Goal: Navigation & Orientation: Find specific page/section

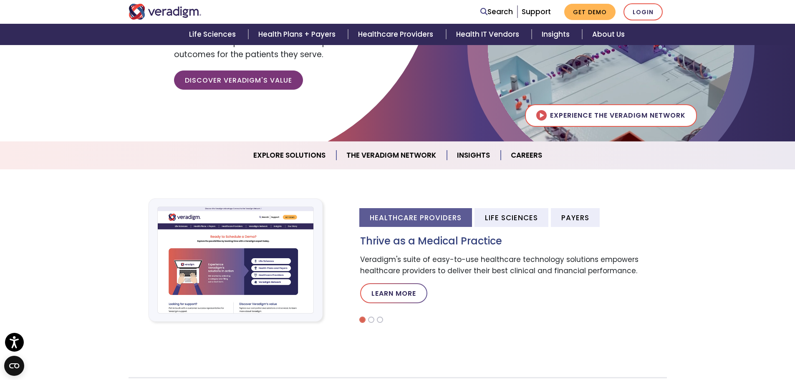
scroll to position [42, 0]
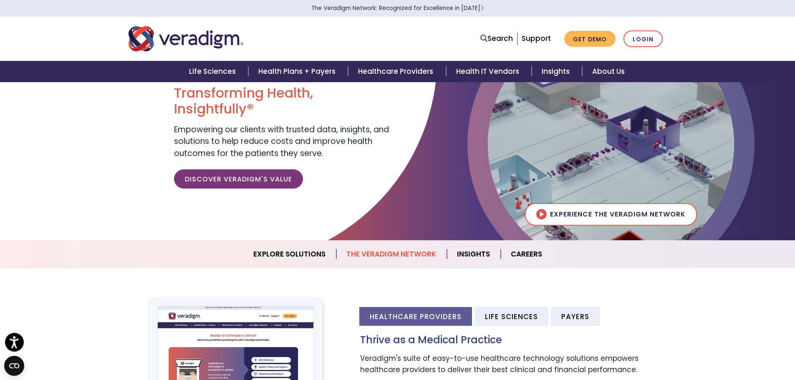
click at [370, 249] on link "The Veradigm Network" at bounding box center [391, 254] width 111 height 21
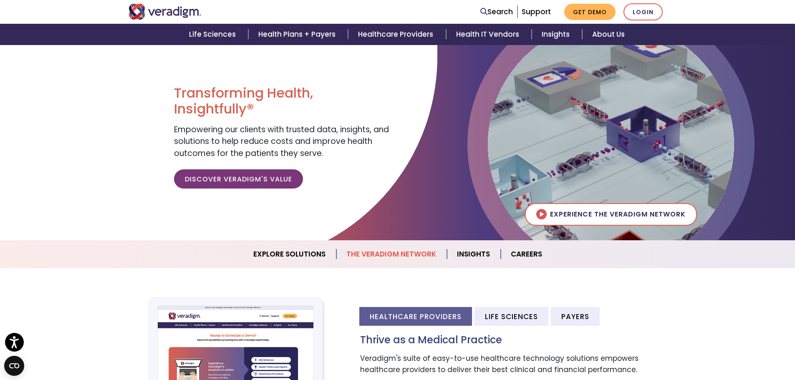
scroll to position [448, 0]
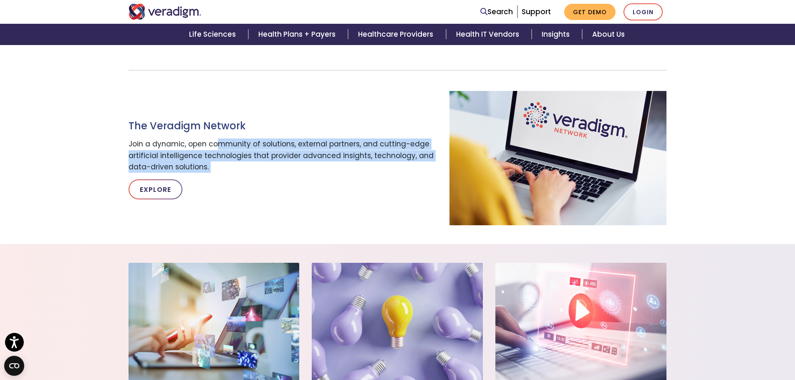
drag, startPoint x: 217, startPoint y: 143, endPoint x: 267, endPoint y: 178, distance: 61.1
click at [267, 178] on div "The Veradigm Network Join a dynamic, open community of solutions, external part…" at bounding box center [282, 158] width 321 height 96
click at [264, 167] on p "Join a dynamic, open community of solutions, external partners, and cutting-edg…" at bounding box center [282, 156] width 309 height 34
drag, startPoint x: 258, startPoint y: 166, endPoint x: 180, endPoint y: 139, distance: 82.3
click at [180, 139] on p "Join a dynamic, open community of solutions, external partners, and cutting-edg…" at bounding box center [282, 156] width 309 height 34
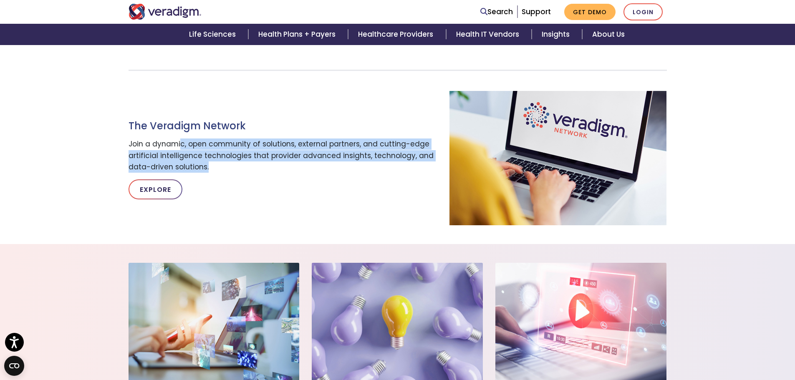
click at [180, 139] on p "Join a dynamic, open community of solutions, external partners, and cutting-edg…" at bounding box center [282, 156] width 309 height 34
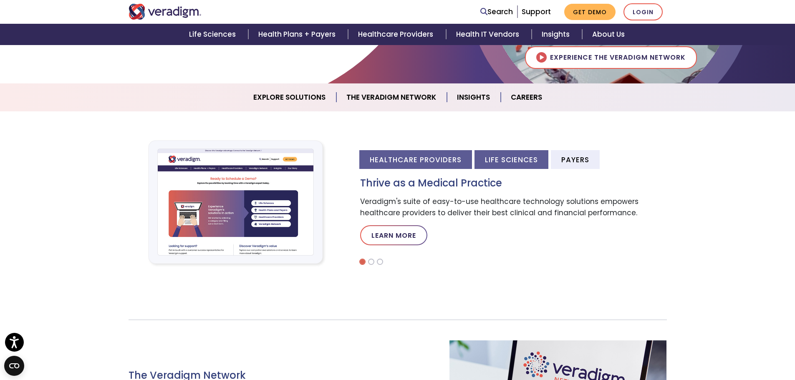
scroll to position [198, 0]
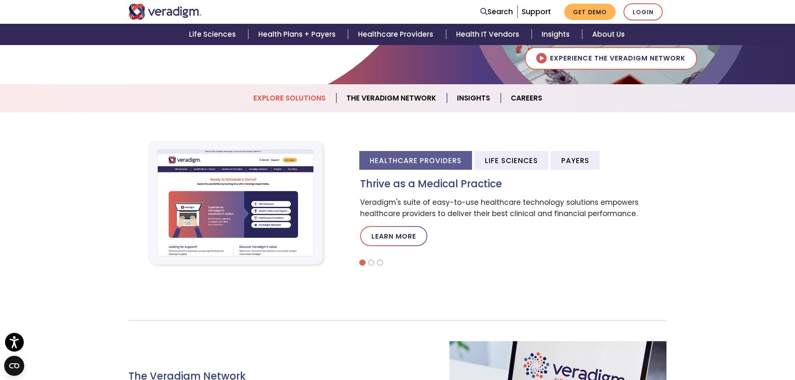
click at [273, 94] on link "Explore Solutions" at bounding box center [289, 98] width 93 height 21
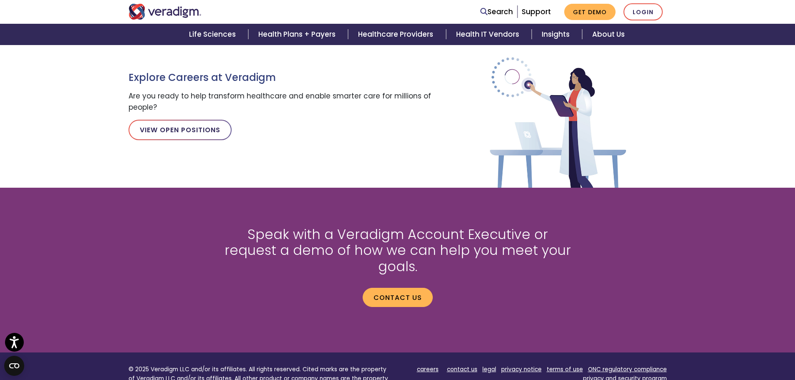
scroll to position [850, 0]
